Goal: Register for event/course

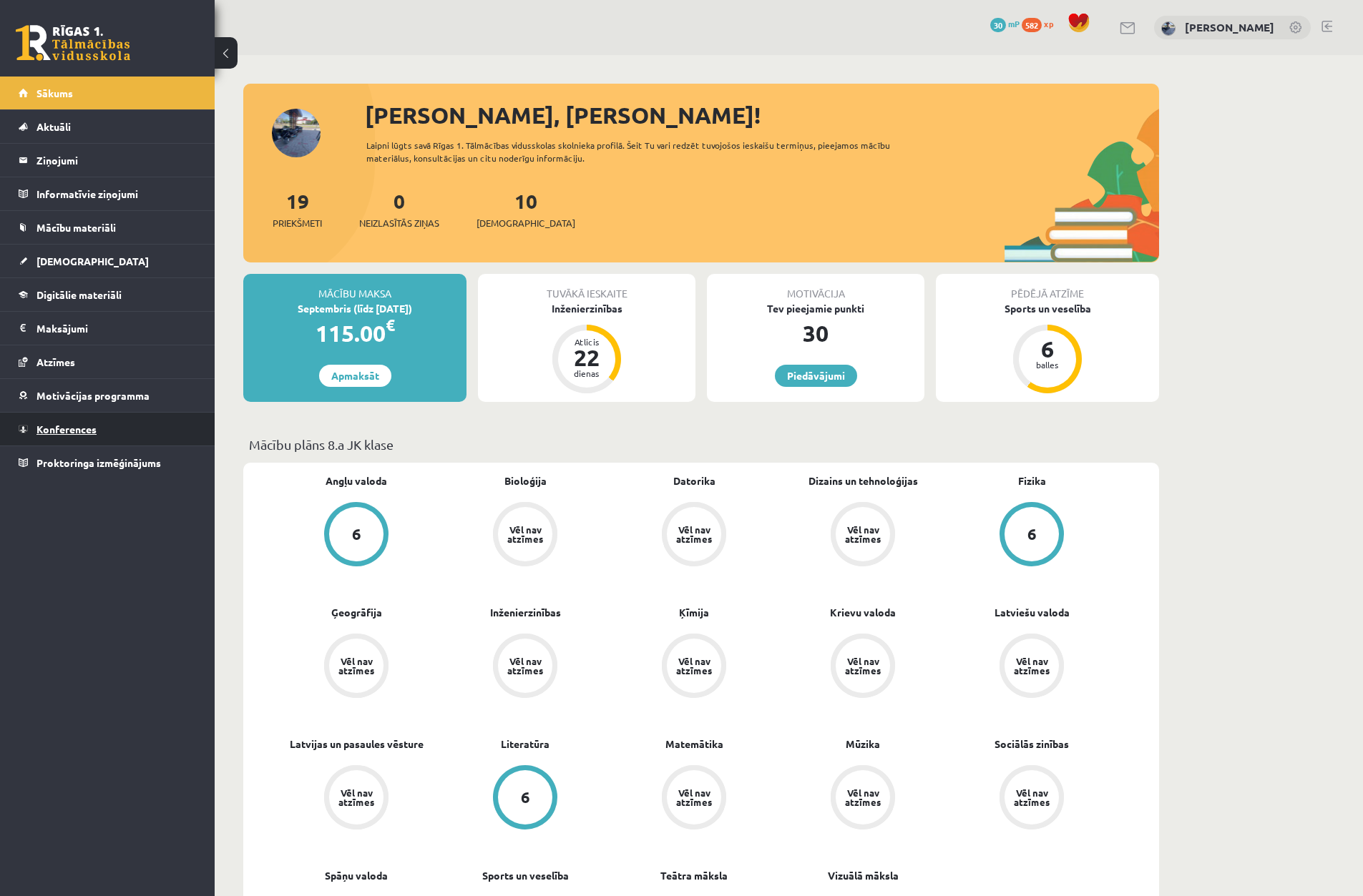
click at [75, 431] on span "Konferences" at bounding box center [67, 429] width 60 height 13
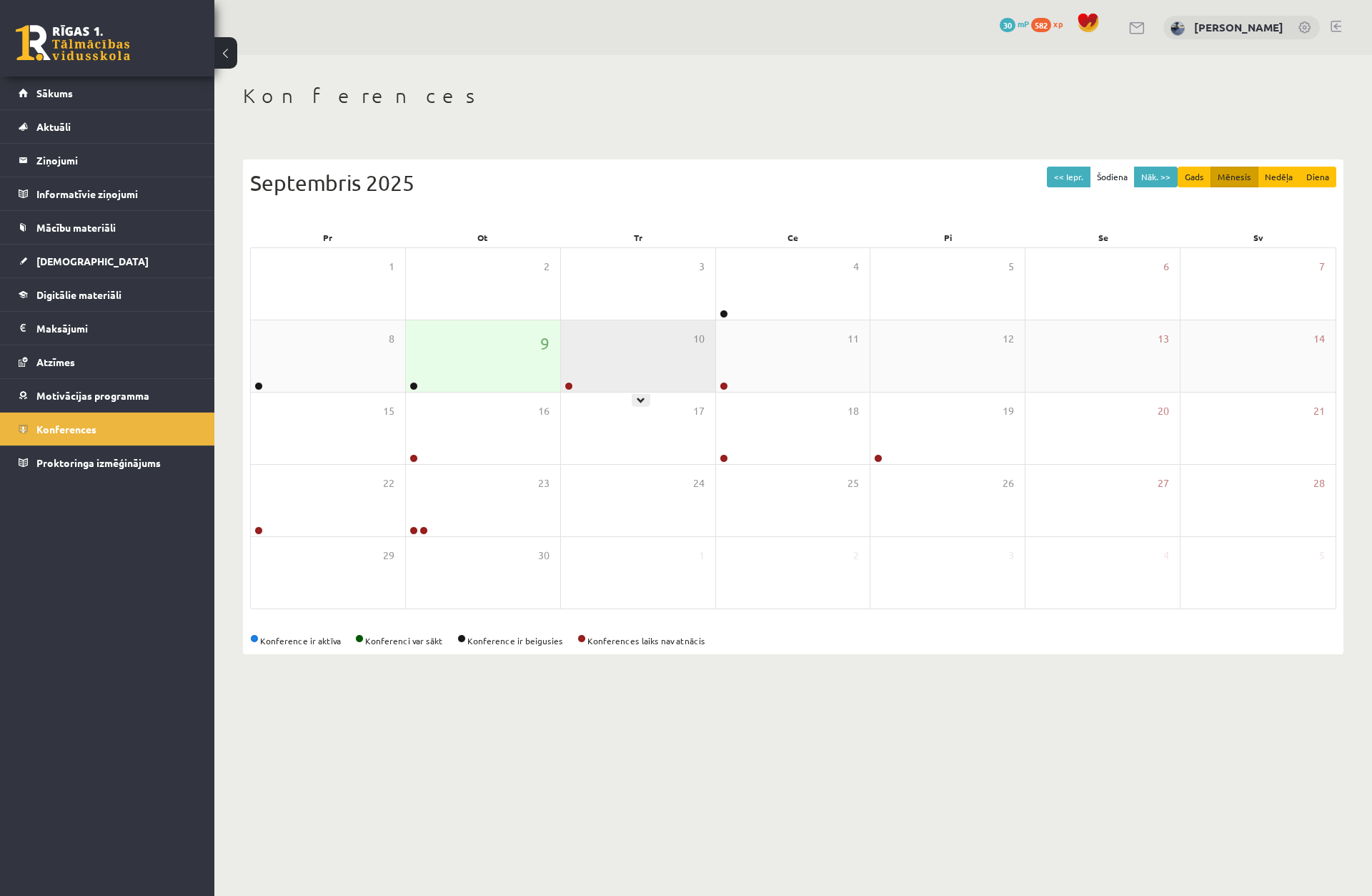
click at [571, 389] on link at bounding box center [569, 386] width 9 height 9
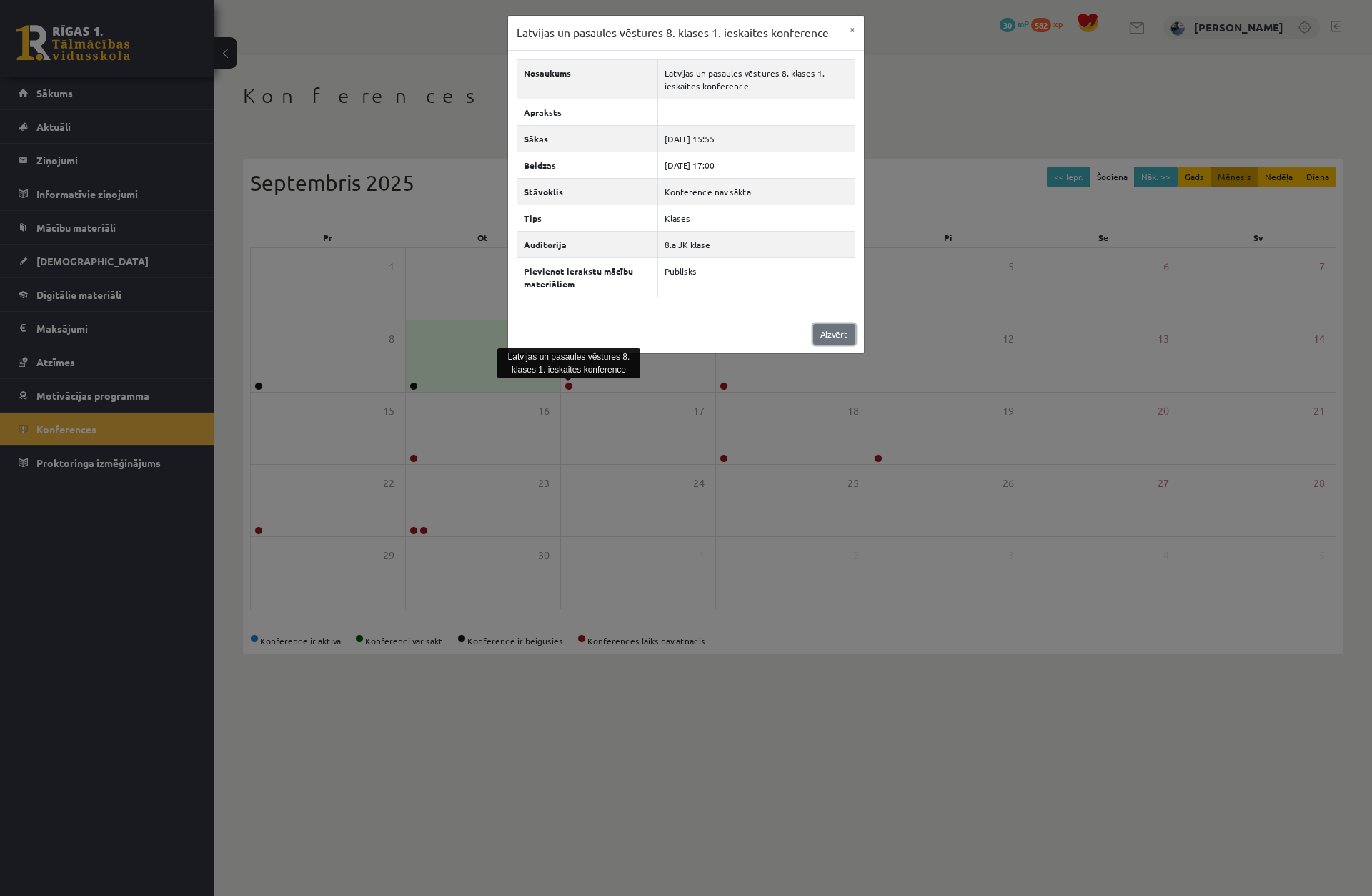
click at [821, 340] on link "Aizvērt" at bounding box center [834, 334] width 42 height 21
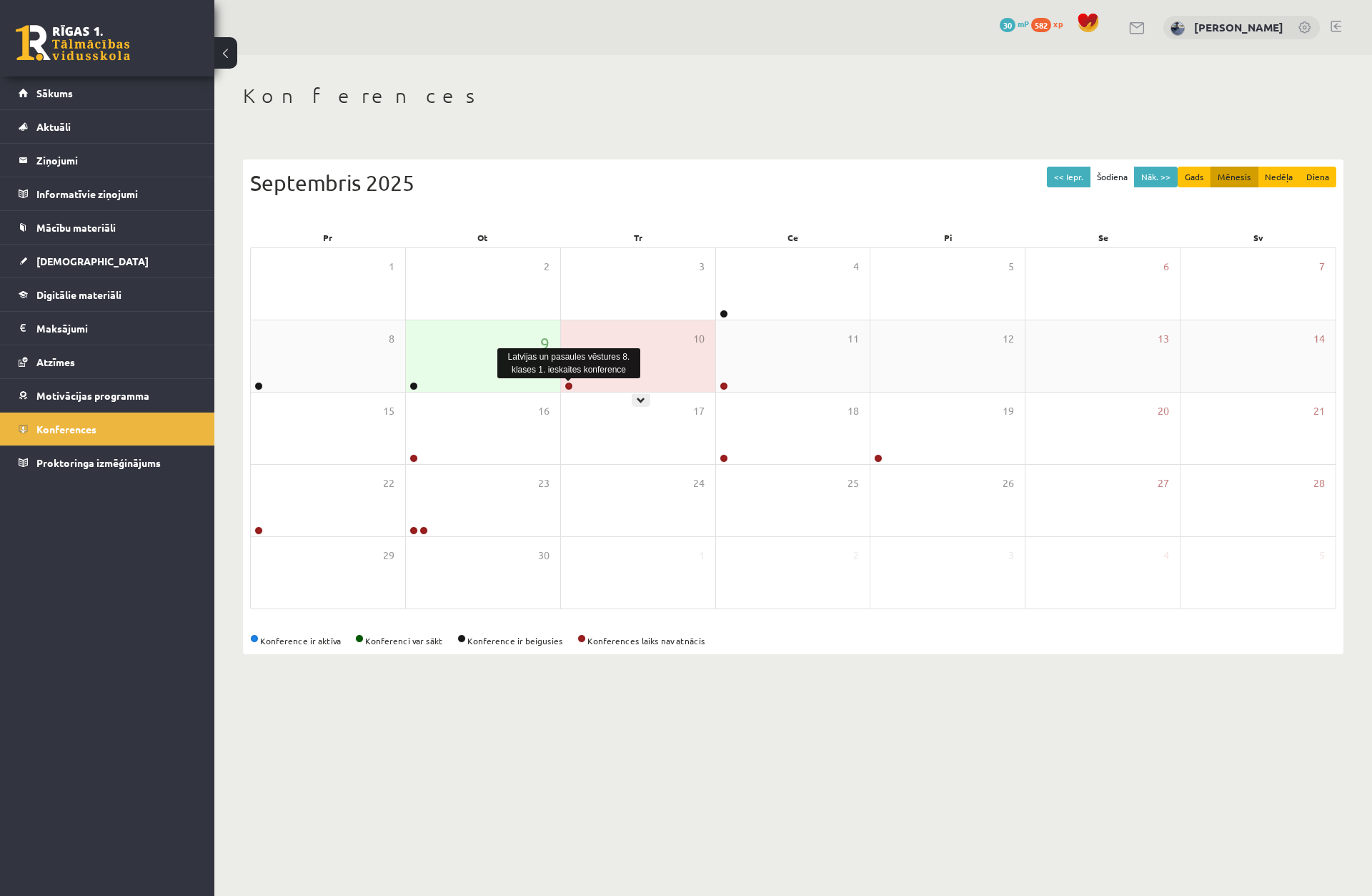
click at [567, 385] on link at bounding box center [569, 386] width 9 height 9
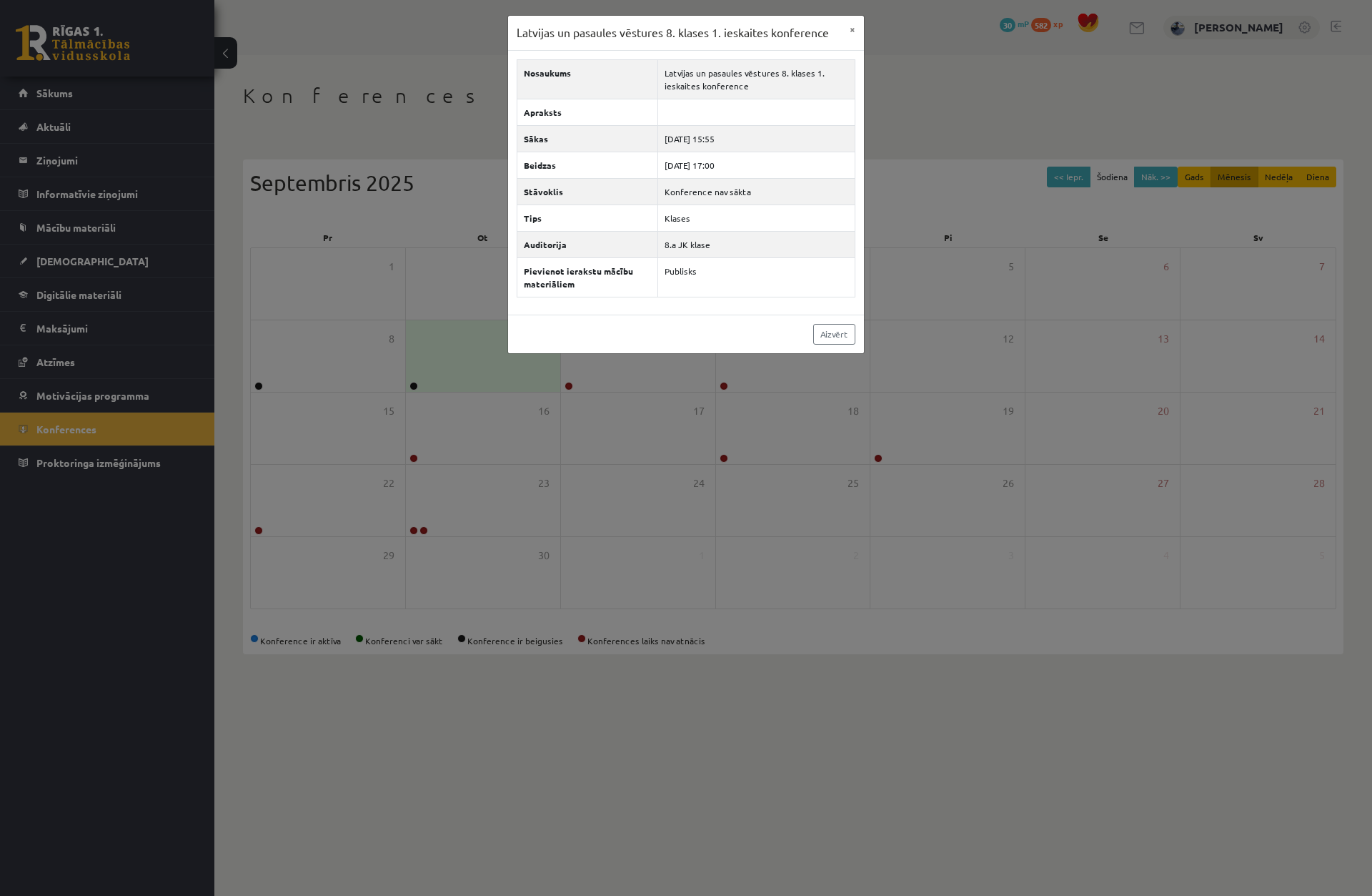
click at [567, 385] on div "Latvijas un pasaules vēstures 8. klases 1. ieskaites konference × Nosaukums Lat…" at bounding box center [686, 448] width 1372 height 896
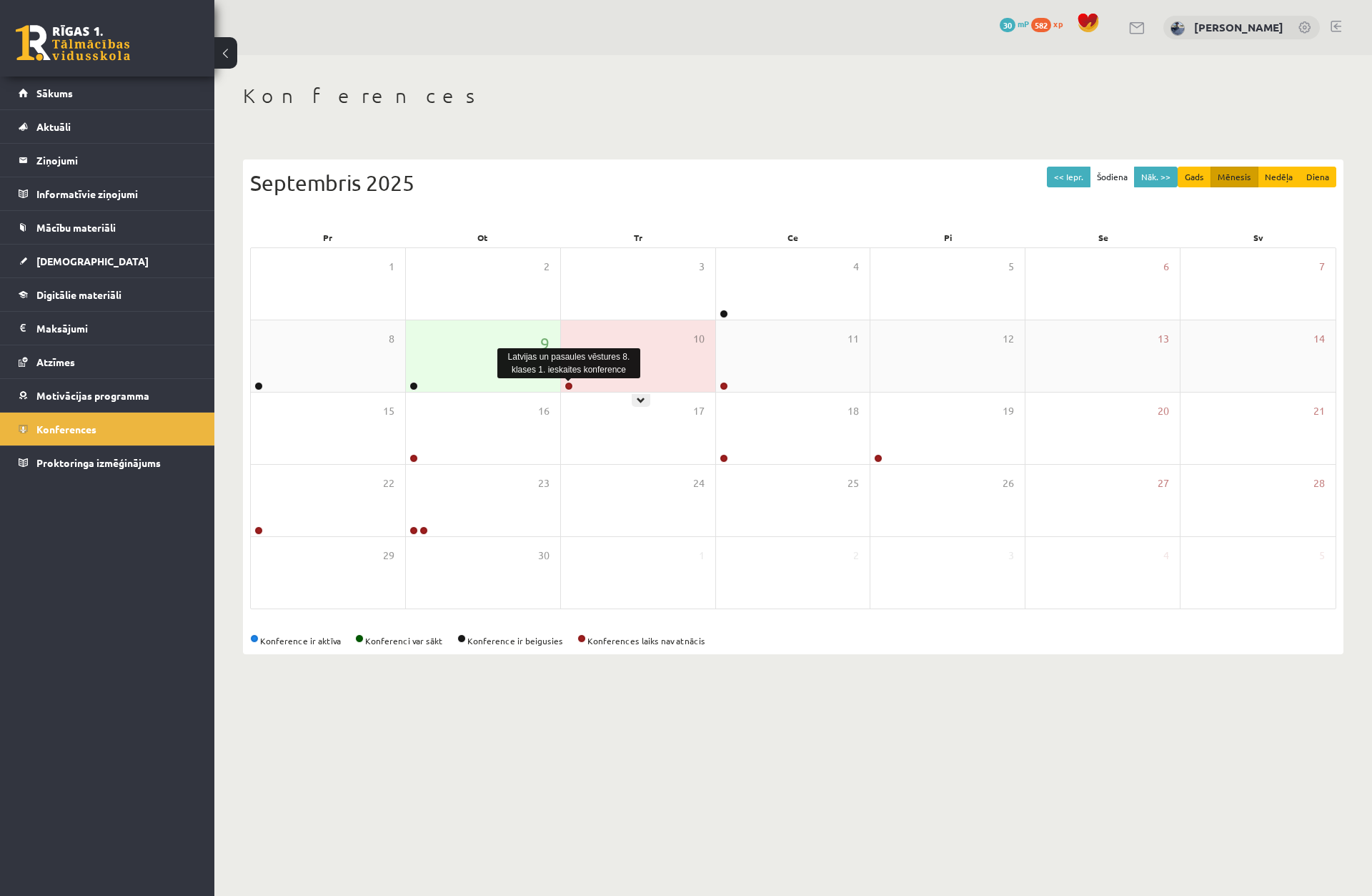
click at [571, 388] on link at bounding box center [569, 386] width 9 height 9
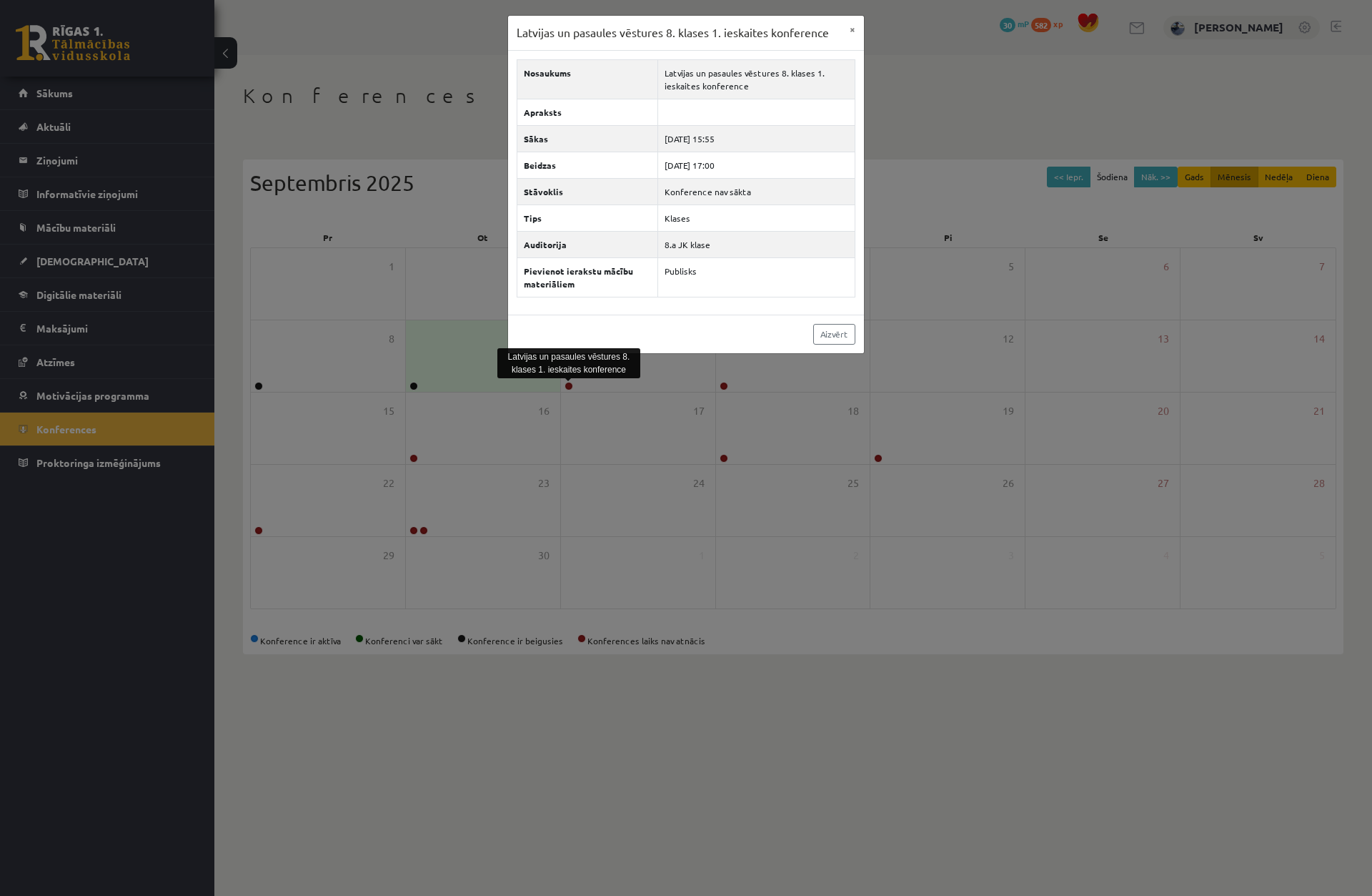
click at [975, 201] on div "Latvijas un pasaules vēstures 8. klases 1. ieskaites konference × Nosaukums Lat…" at bounding box center [686, 448] width 1372 height 896
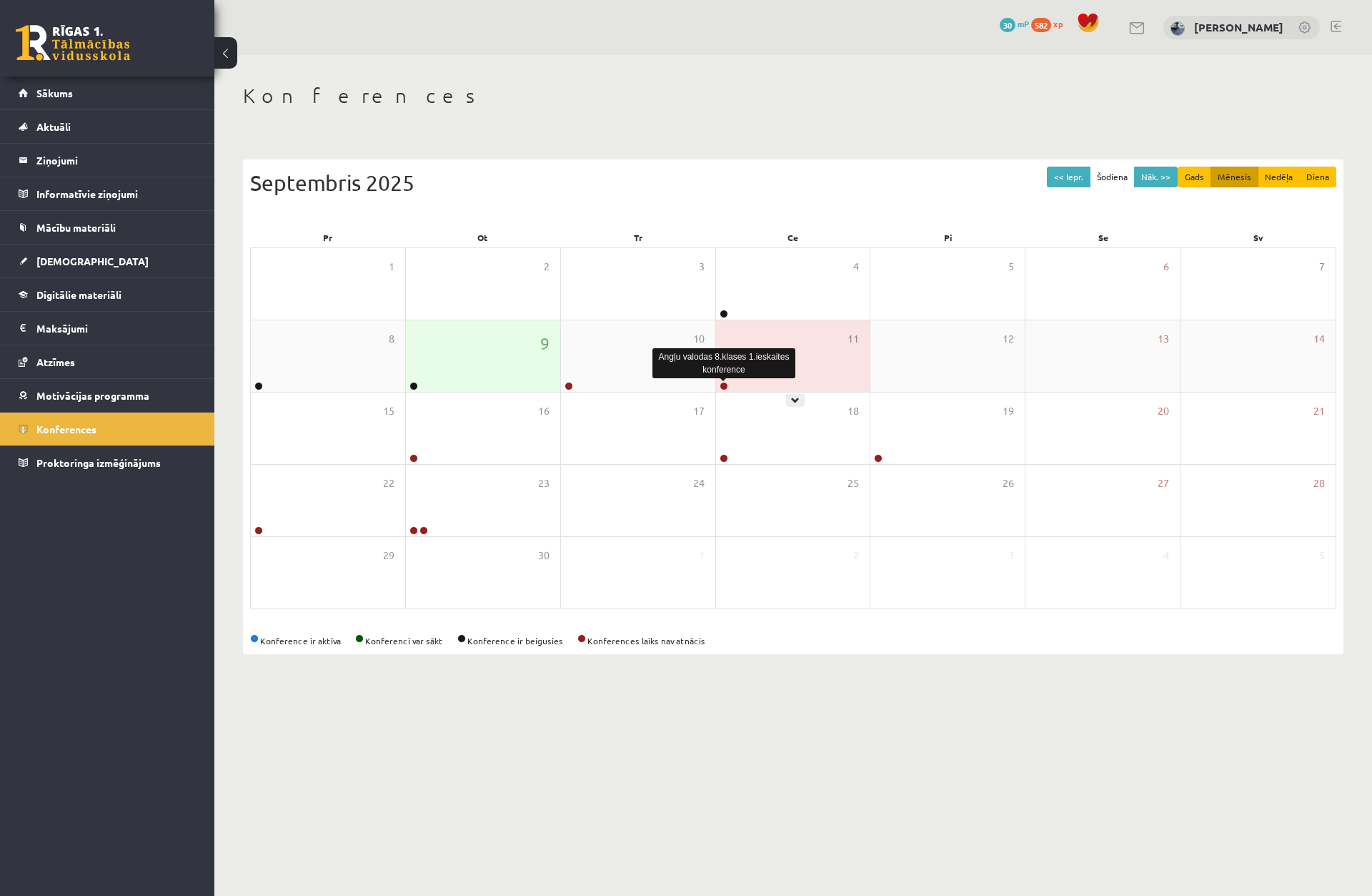
click at [721, 388] on link at bounding box center [724, 386] width 9 height 9
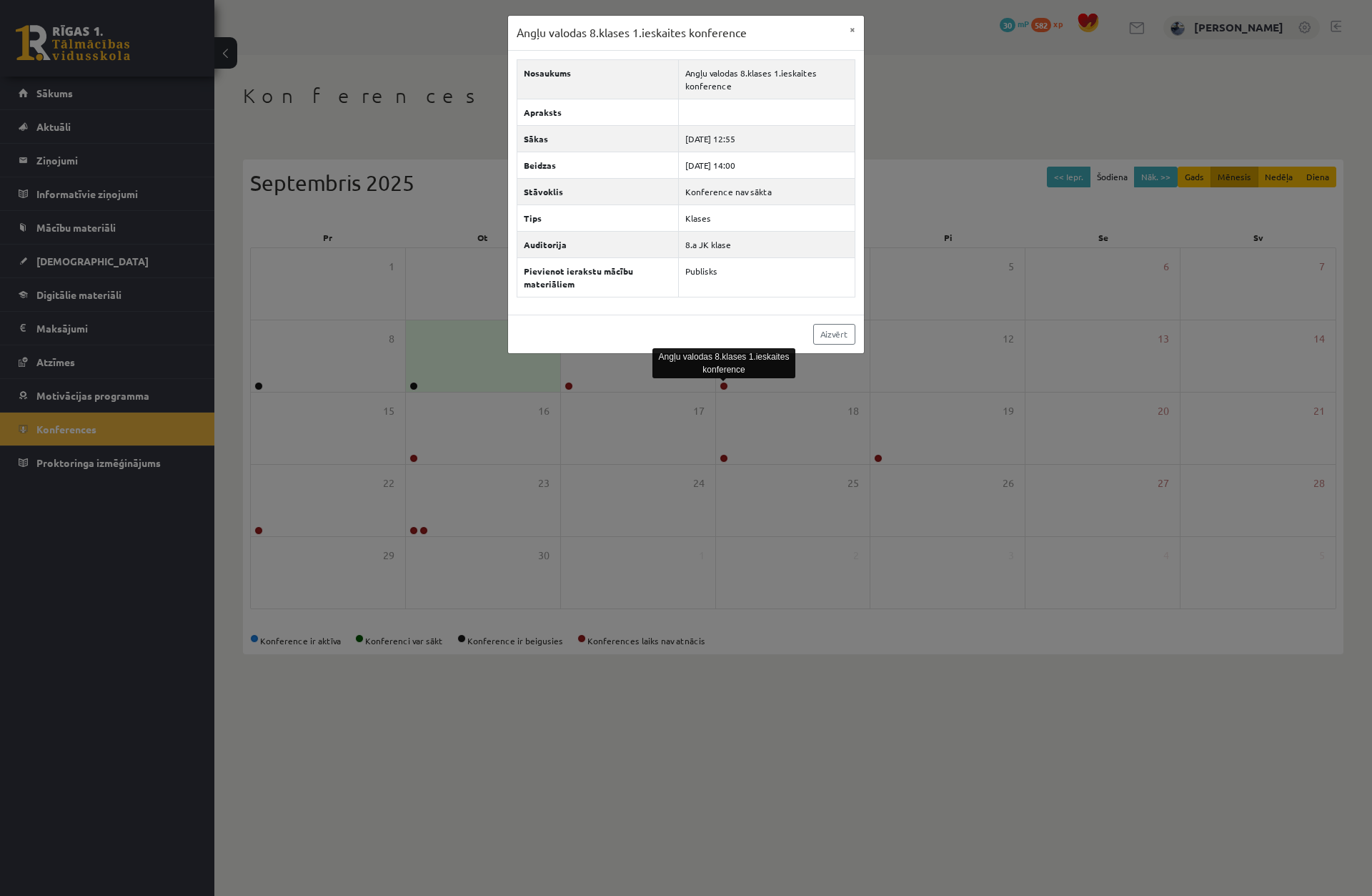
click at [721, 380] on div at bounding box center [724, 380] width 7 height 4
click at [940, 281] on div "Angļu valodas 8.klases 1.ieskaites konference × Nosaukums Angļu valodas 8.klase…" at bounding box center [686, 448] width 1372 height 896
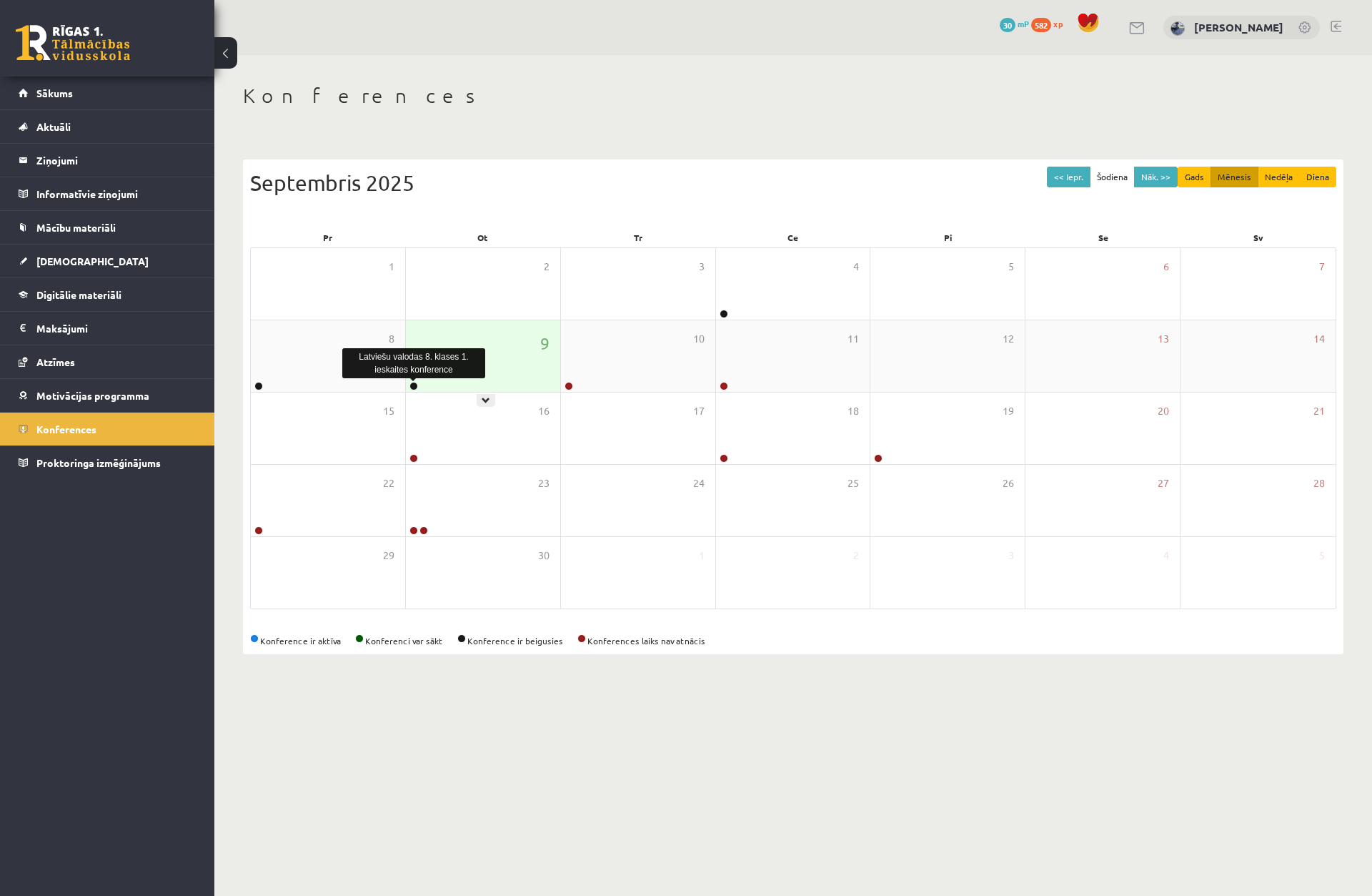
click at [413, 390] on link at bounding box center [414, 386] width 9 height 9
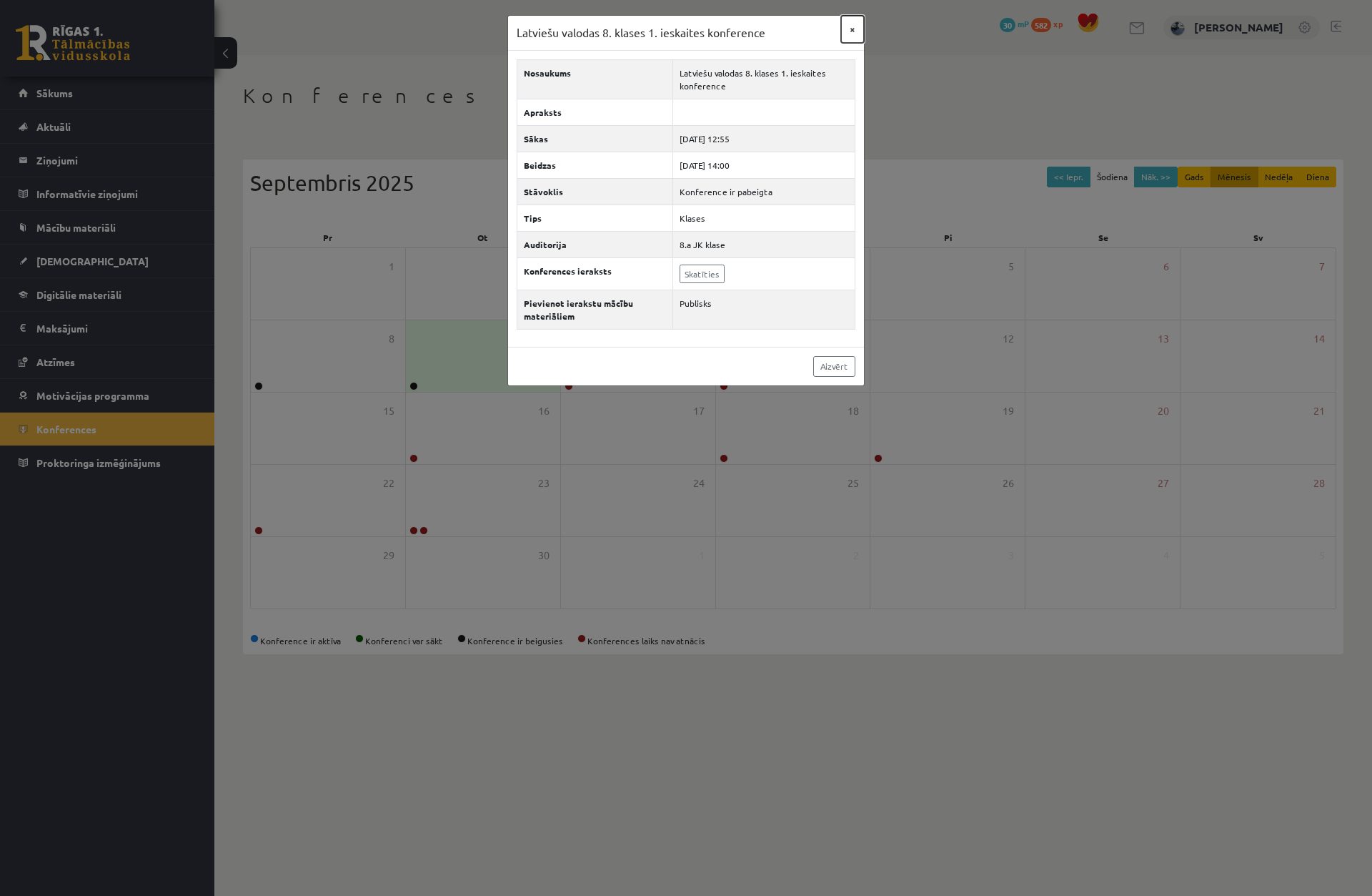
click at [854, 32] on button "×" at bounding box center [853, 29] width 23 height 27
